Goal: Task Accomplishment & Management: Manage account settings

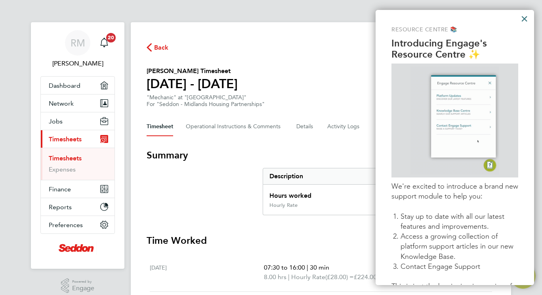
click at [525, 18] on button "×" at bounding box center [525, 18] width 8 height 13
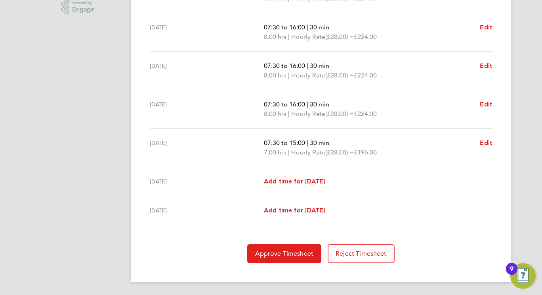
scroll to position [278, 0]
click at [296, 256] on span "Approve Timesheet" at bounding box center [284, 253] width 58 height 8
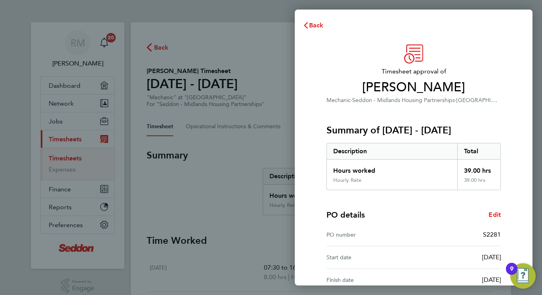
scroll to position [85, 0]
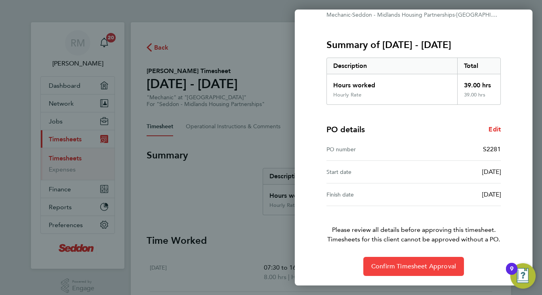
click at [429, 272] on button "Confirm Timesheet Approval" at bounding box center [414, 265] width 101 height 19
